Goal: Information Seeking & Learning: Learn about a topic

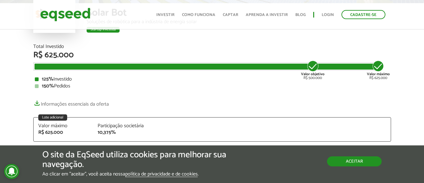
click at [355, 161] on button "Aceitar" at bounding box center [354, 162] width 55 height 10
